Goal: Obtain resource: Obtain resource

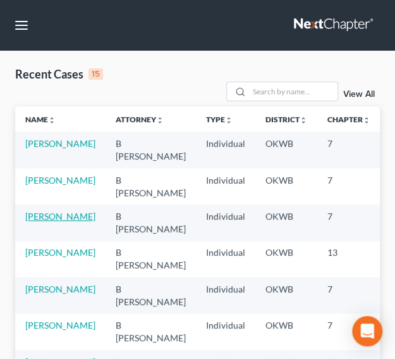
click at [36, 218] on link "[PERSON_NAME]" at bounding box center [60, 216] width 70 height 11
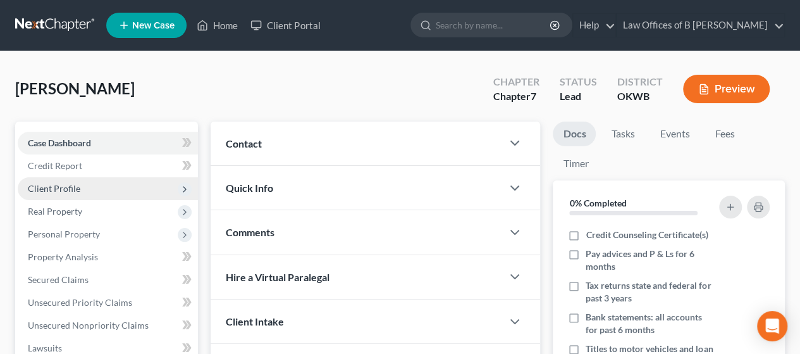
click at [98, 190] on span "Client Profile" at bounding box center [108, 188] width 180 height 23
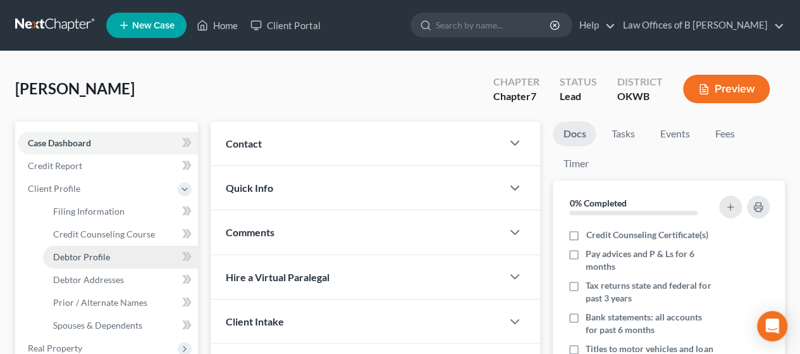
click at [92, 258] on span "Debtor Profile" at bounding box center [81, 256] width 57 height 11
select select "3"
select select "2"
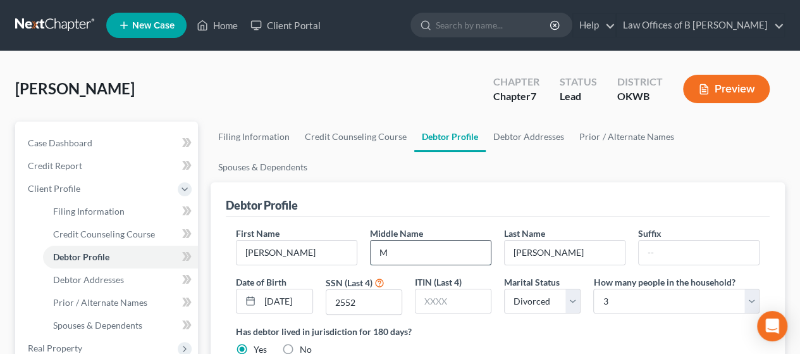
click at [405, 240] on input "M" at bounding box center [431, 252] width 120 height 24
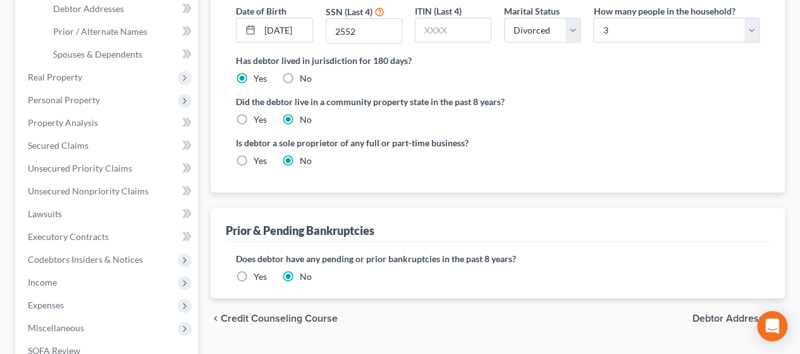
scroll to position [421, 0]
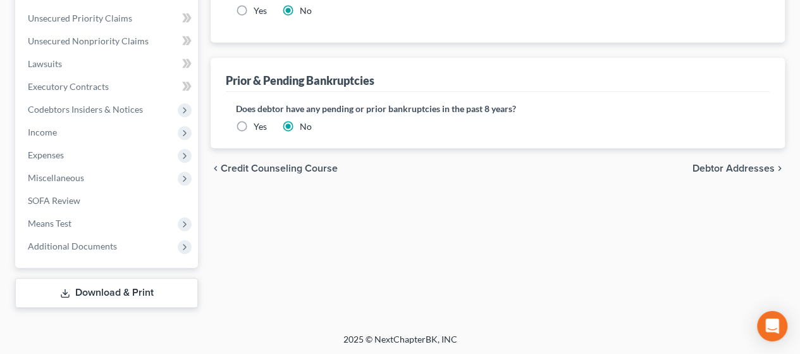
type input "[PERSON_NAME]"
click at [142, 297] on link "Download & Print" at bounding box center [106, 293] width 183 height 30
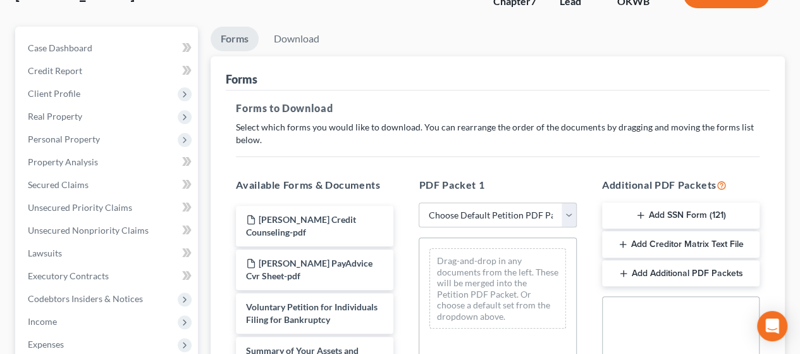
scroll to position [121, 0]
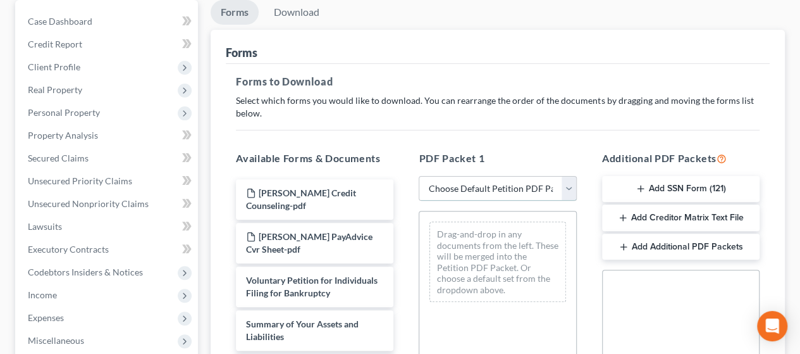
click at [571, 189] on select "Choose Default Petition PDF Packet Complete Bankruptcy Petition (all forms and …" at bounding box center [498, 188] width 158 height 25
select select "3"
click at [419, 176] on select "Choose Default Petition PDF Packet Complete Bankruptcy Petition (all forms and …" at bounding box center [498, 188] width 158 height 25
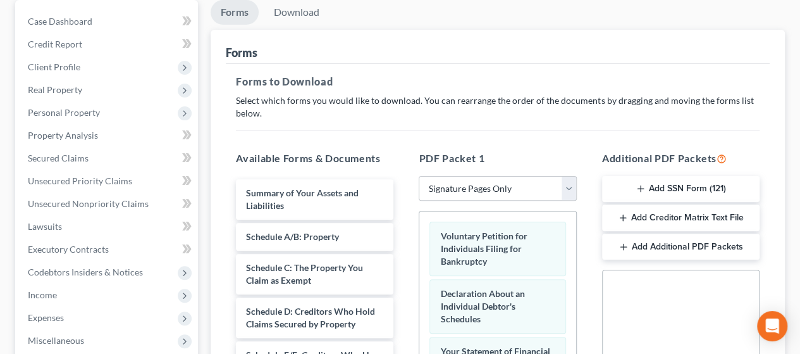
click at [686, 189] on button "Add SSN Form (121)" at bounding box center [681, 189] width 158 height 27
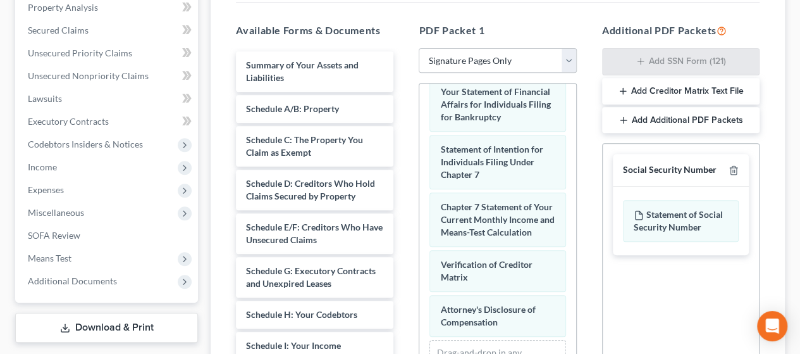
scroll to position [238, 0]
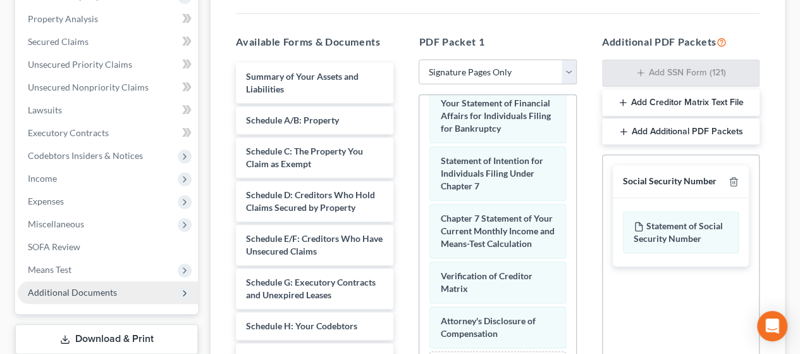
click at [106, 294] on span "Additional Documents" at bounding box center [72, 292] width 89 height 11
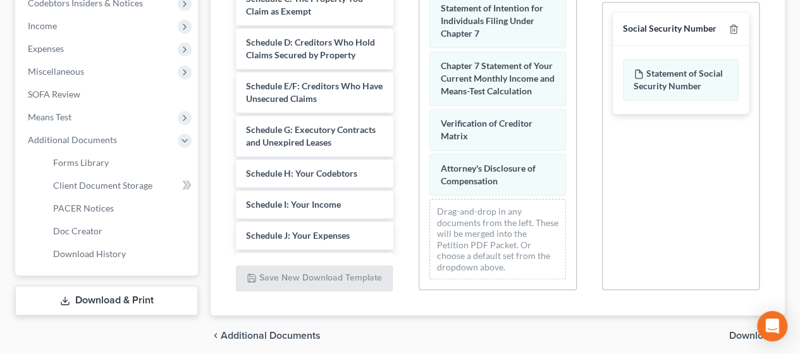
scroll to position [392, 0]
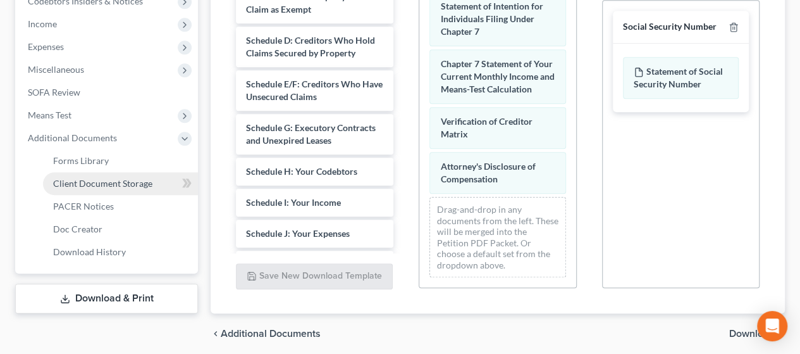
click at [133, 185] on span "Client Document Storage" at bounding box center [102, 183] width 99 height 11
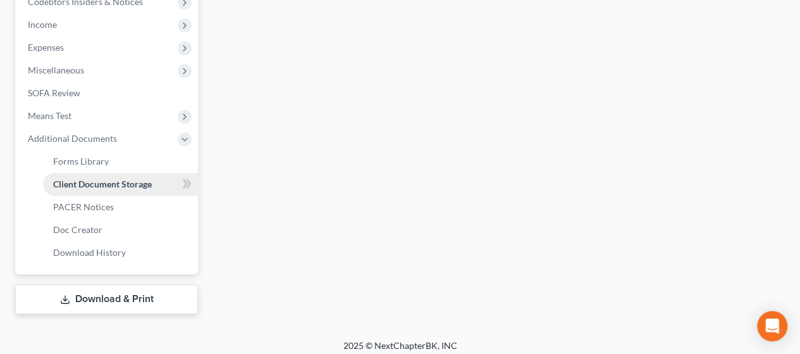
select select "3"
select select "0"
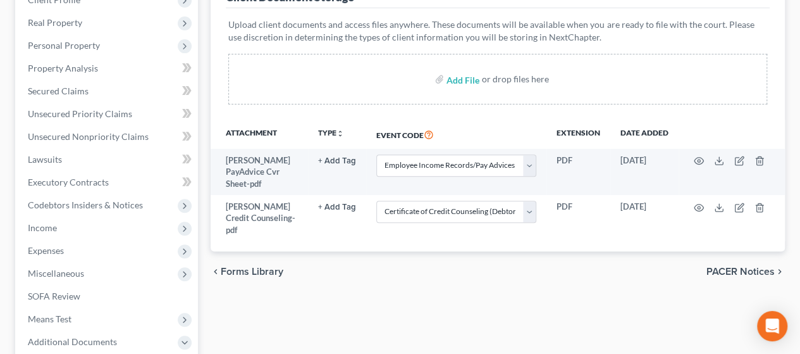
scroll to position [224, 0]
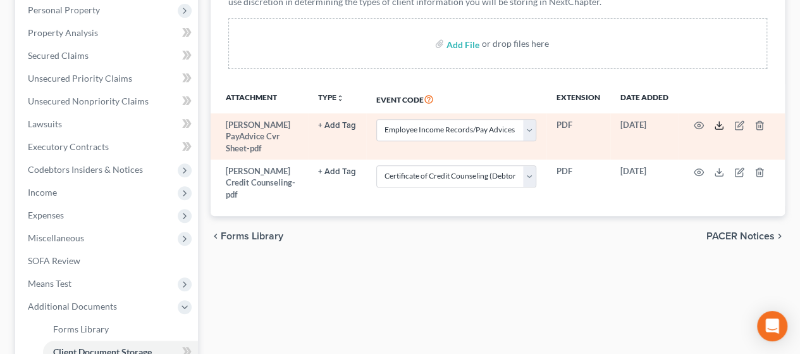
click at [719, 122] on line at bounding box center [719, 123] width 0 height 5
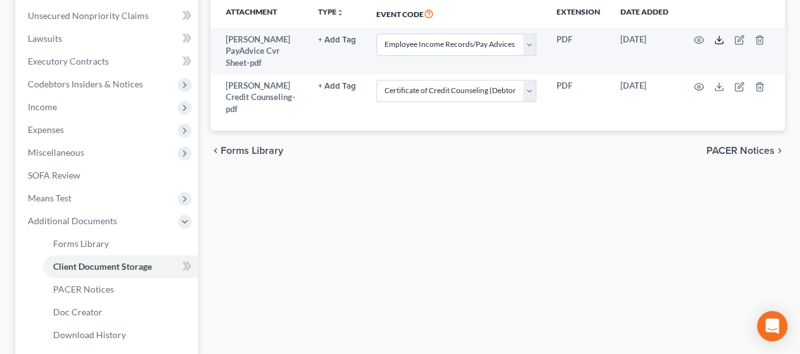
scroll to position [398, 0]
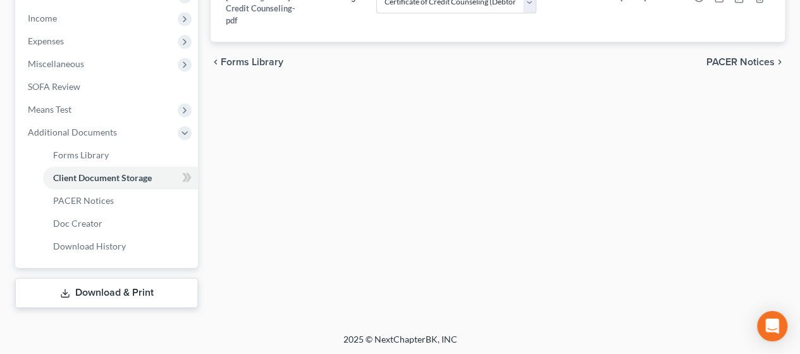
click at [120, 289] on link "Download & Print" at bounding box center [106, 293] width 183 height 30
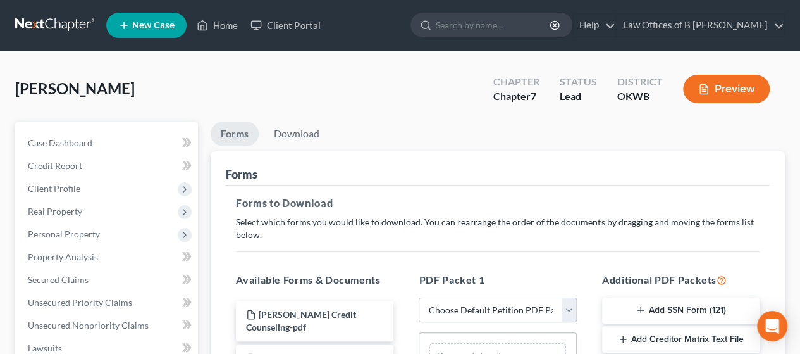
click at [647, 306] on button "Add SSN Form (121)" at bounding box center [681, 310] width 158 height 27
click at [562, 313] on select "Choose Default Petition PDF Packet Complete Bankruptcy Petition (all forms and …" at bounding box center [498, 309] width 158 height 25
select select "3"
click at [419, 297] on select "Choose Default Petition PDF Packet Complete Bankruptcy Petition (all forms and …" at bounding box center [498, 309] width 158 height 25
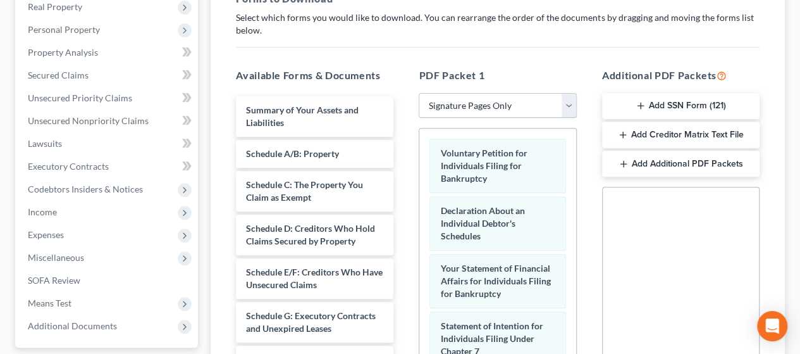
scroll to position [174, 0]
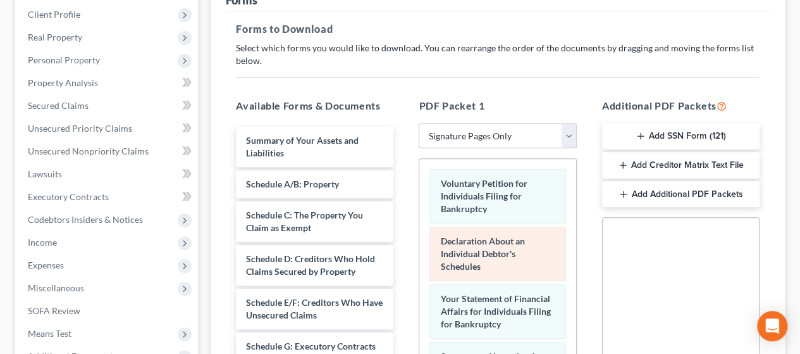
drag, startPoint x: 655, startPoint y: 131, endPoint x: 488, endPoint y: 251, distance: 204.9
click at [488, 251] on div "Available Forms & Documents Summary of Your Assets and Liabilities Schedule A/B…" at bounding box center [497, 302] width 549 height 429
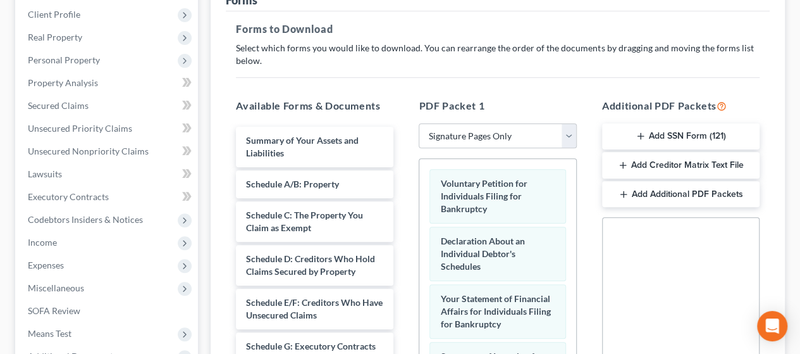
click at [655, 130] on button "Add SSN Form (121)" at bounding box center [681, 136] width 158 height 27
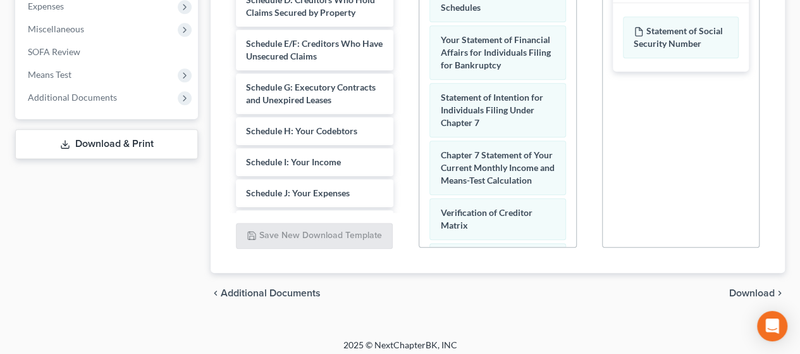
scroll to position [439, 0]
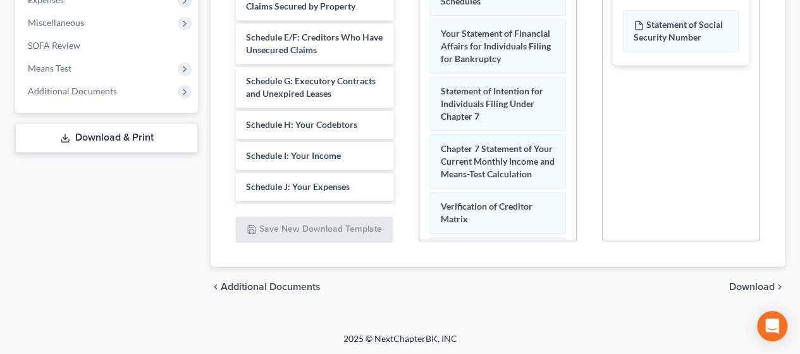
click at [757, 287] on span "Download" at bounding box center [752, 287] width 46 height 10
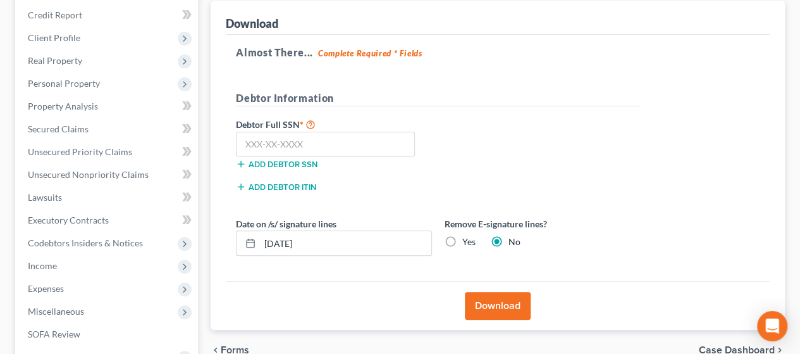
scroll to position [142, 0]
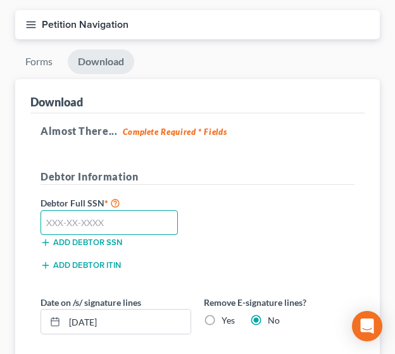
click at [55, 223] on input "text" at bounding box center [108, 222] width 137 height 25
click at [67, 212] on input "442" at bounding box center [108, 222] width 137 height 25
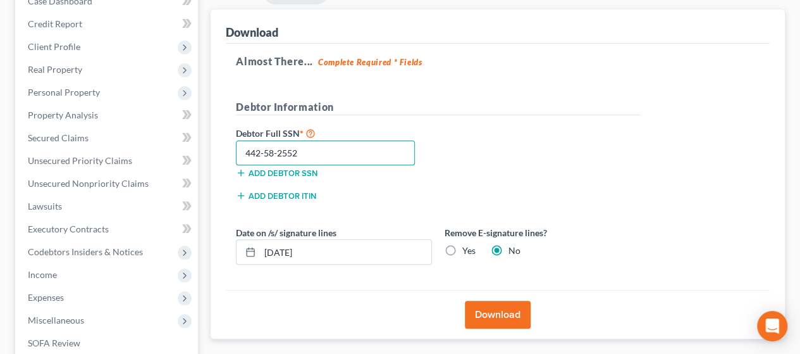
type input "442-58-2552"
click at [484, 325] on button "Download" at bounding box center [498, 314] width 66 height 28
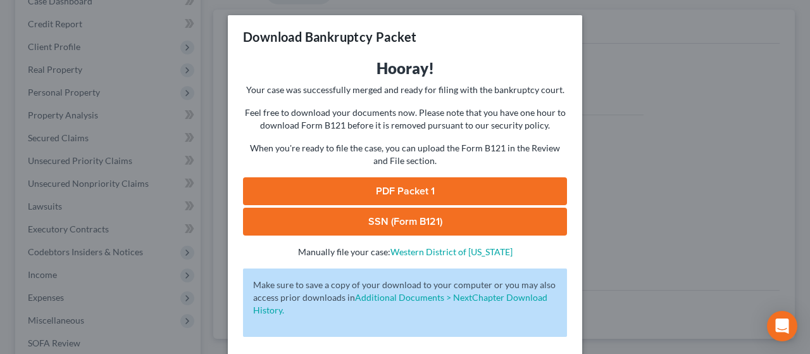
click at [381, 190] on link "PDF Packet 1" at bounding box center [405, 191] width 324 height 28
click at [439, 223] on link "SSN (Form B121)" at bounding box center [405, 221] width 324 height 28
click at [636, 99] on div "Download Bankruptcy Packet Hooray! Your case was successfully merged and ready …" at bounding box center [405, 177] width 810 height 354
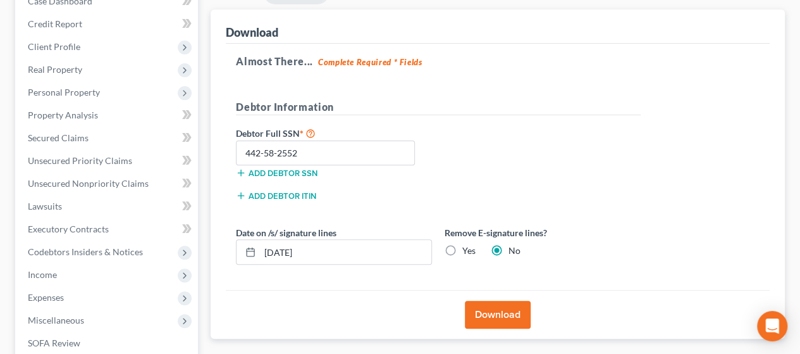
scroll to position [284, 0]
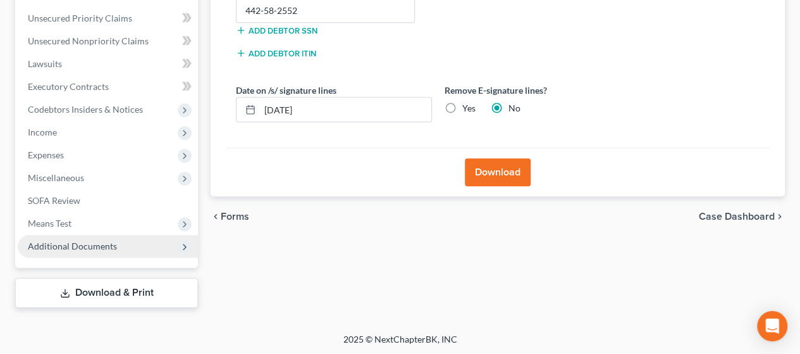
click at [109, 246] on span "Additional Documents" at bounding box center [72, 245] width 89 height 11
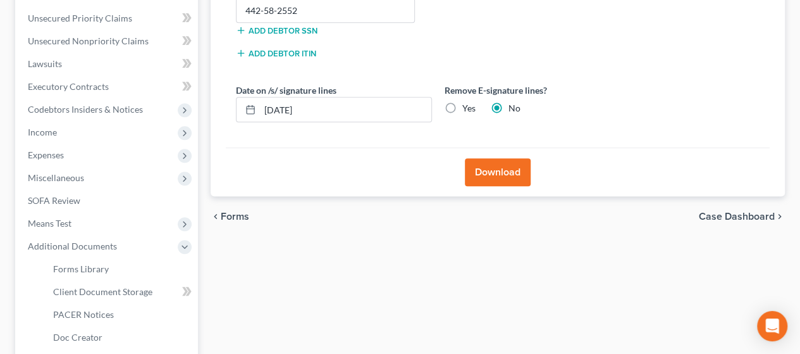
scroll to position [398, 0]
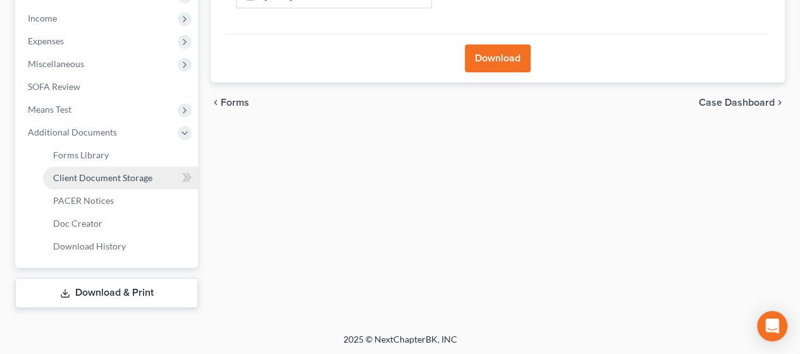
click at [98, 179] on span "Client Document Storage" at bounding box center [102, 177] width 99 height 11
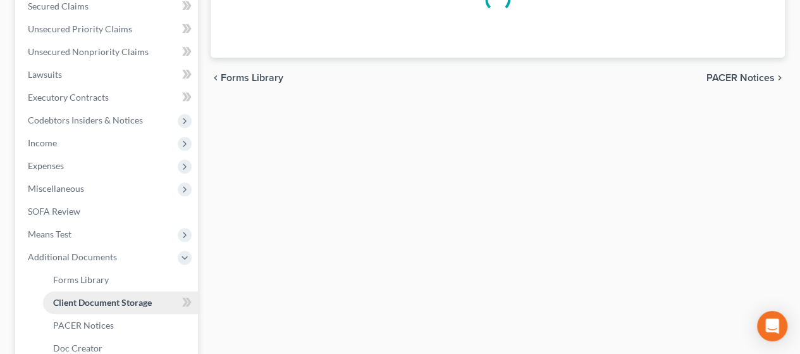
scroll to position [22, 0]
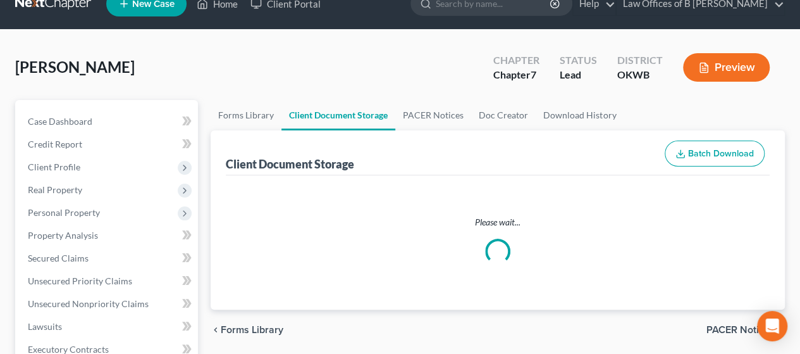
select select "3"
select select "0"
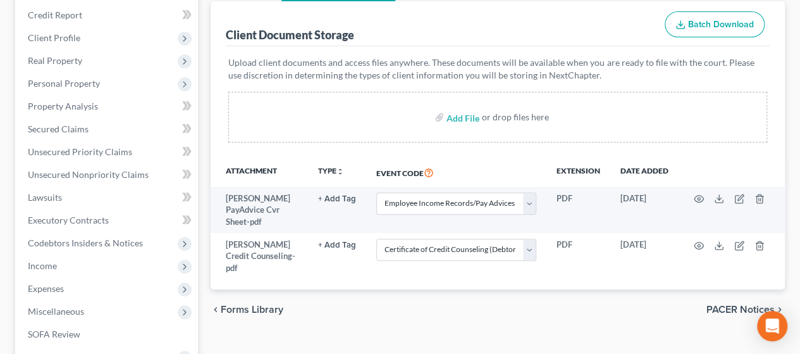
scroll to position [153, 0]
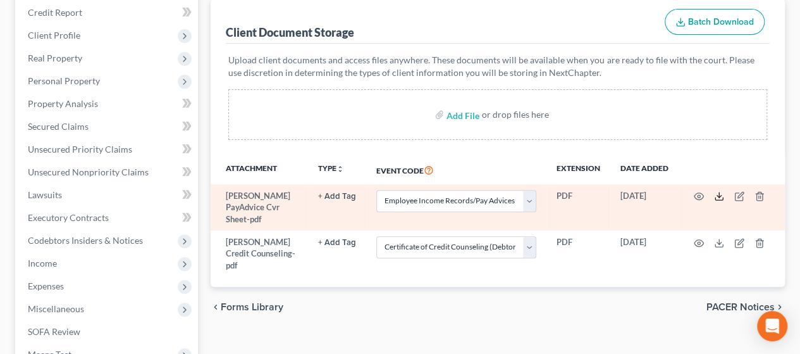
click at [720, 194] on icon at bounding box center [719, 196] width 10 height 10
